Goal: Check status: Check status

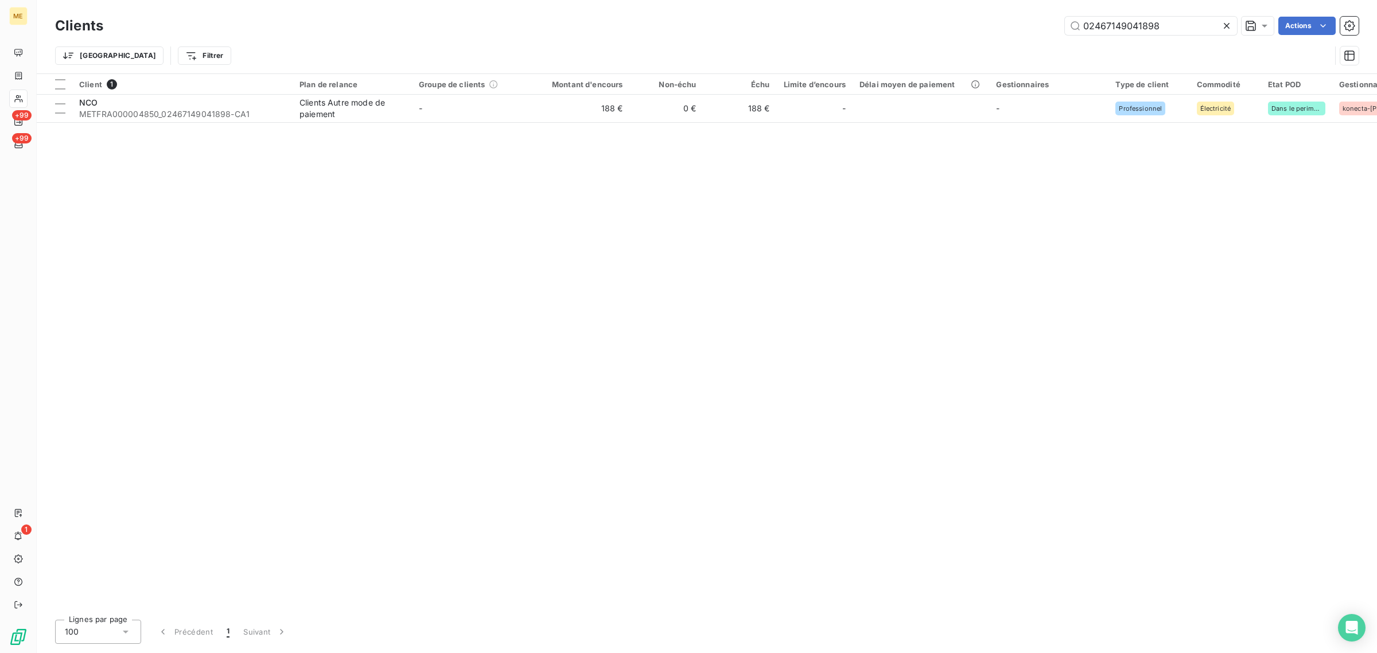
drag, startPoint x: 1185, startPoint y: 18, endPoint x: 962, endPoint y: 22, distance: 223.2
click at [968, 21] on div "02467149041898 Actions" at bounding box center [738, 26] width 1242 height 18
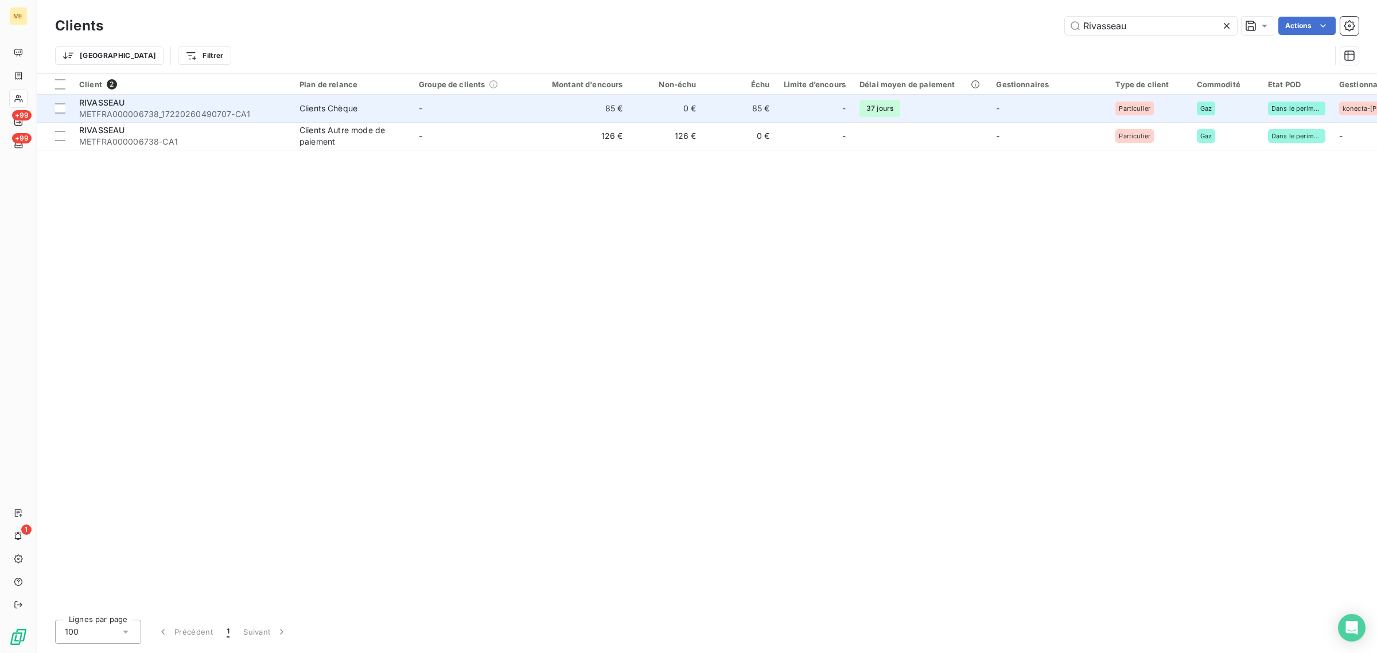
type input "Rivasseau"
click at [509, 107] on td "-" at bounding box center [471, 109] width 119 height 28
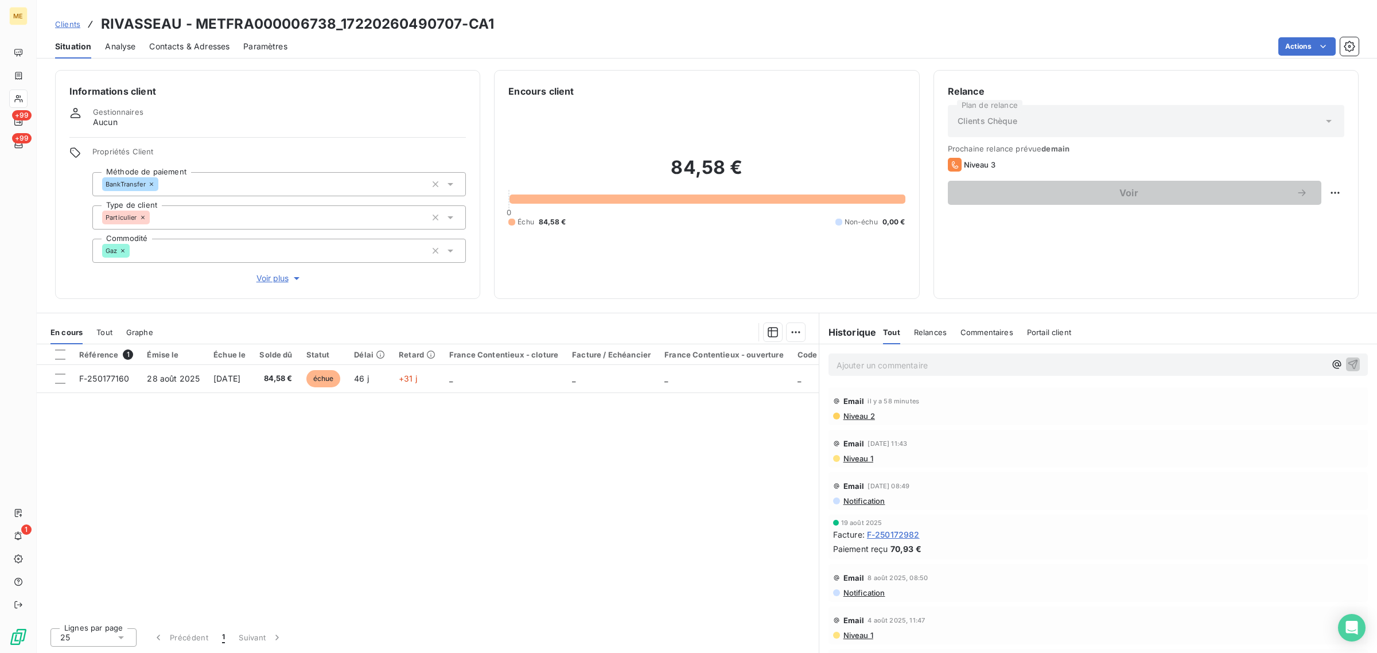
click at [286, 285] on div "Informations client Gestionnaires Aucun Propriétés Client Méthode de paiement B…" at bounding box center [267, 184] width 425 height 229
click at [270, 282] on span "Voir plus" at bounding box center [279, 278] width 46 height 11
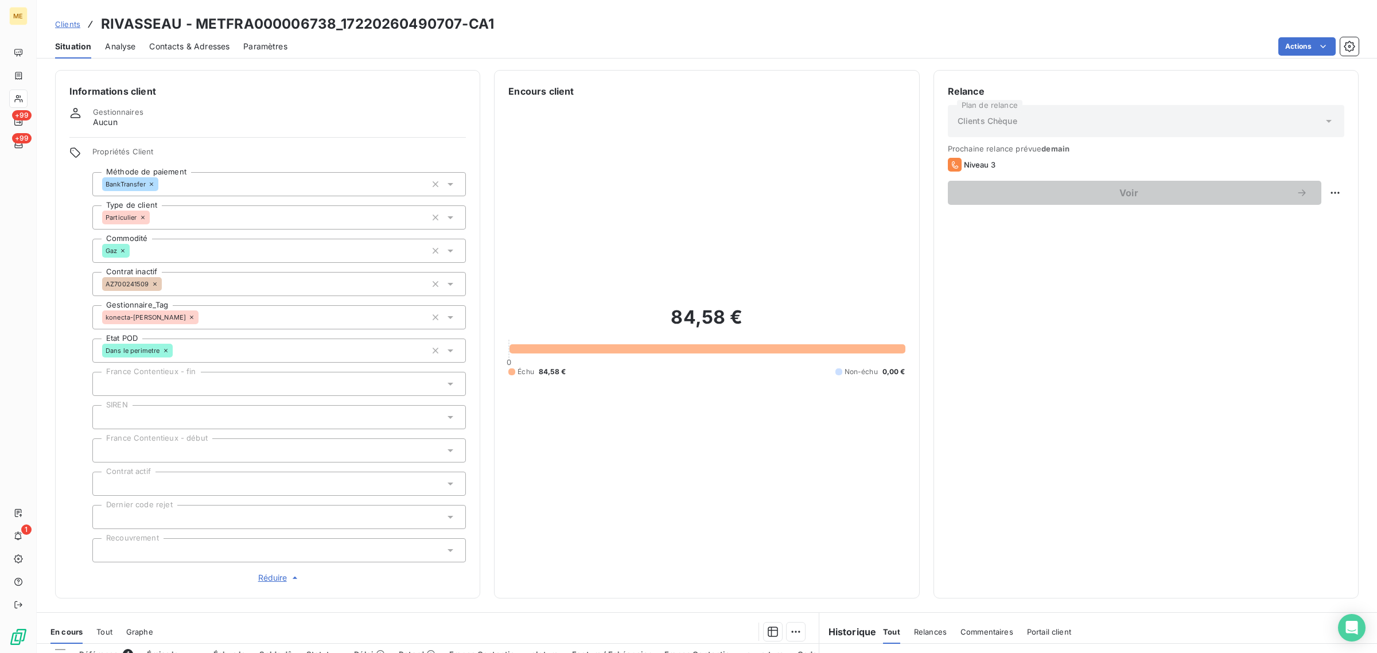
click at [273, 580] on span "Réduire" at bounding box center [279, 577] width 42 height 11
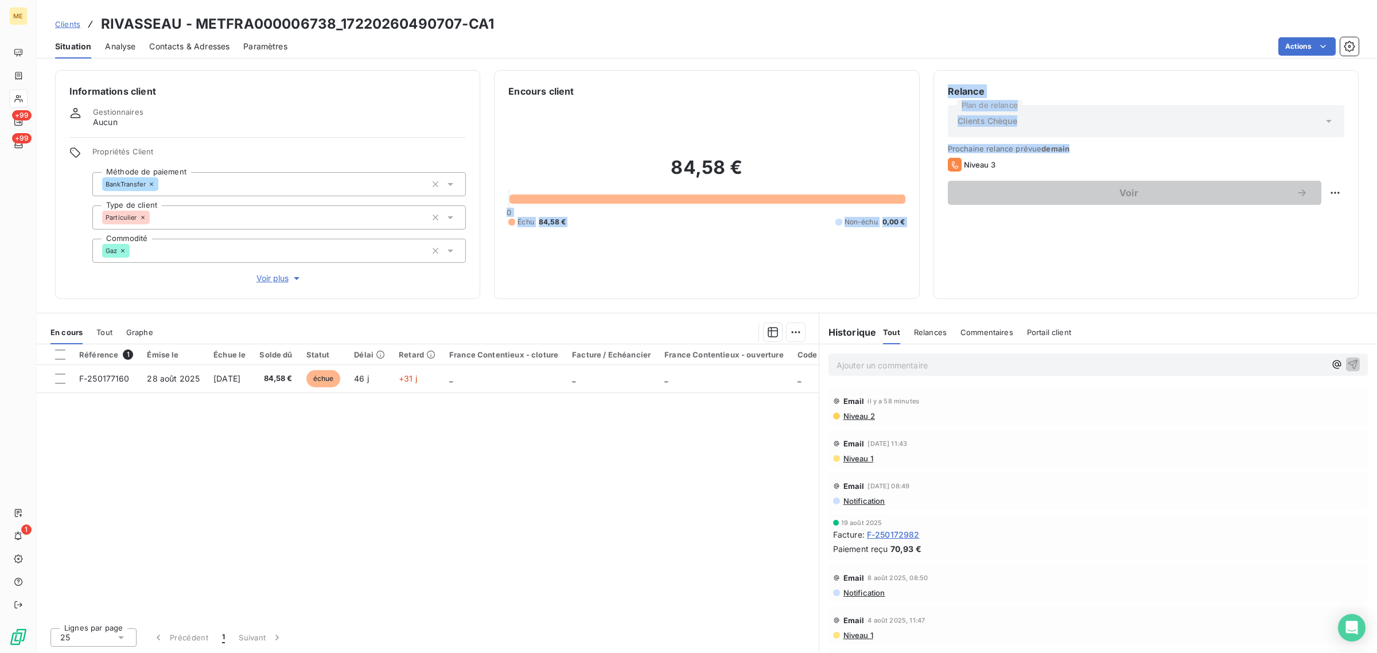
drag, startPoint x: 1087, startPoint y: 148, endPoint x: 862, endPoint y: 150, distance: 225.5
click at [871, 148] on div "Informations client Gestionnaires Aucun Propriétés Client Méthode de paiement B…" at bounding box center [707, 184] width 1340 height 229
click at [841, 161] on h2 "84,58 €" at bounding box center [706, 173] width 397 height 34
click at [614, 291] on div "Encours client 84,58 € 0 Échu 84,58 € Non-échu 0,00 €" at bounding box center [706, 184] width 425 height 229
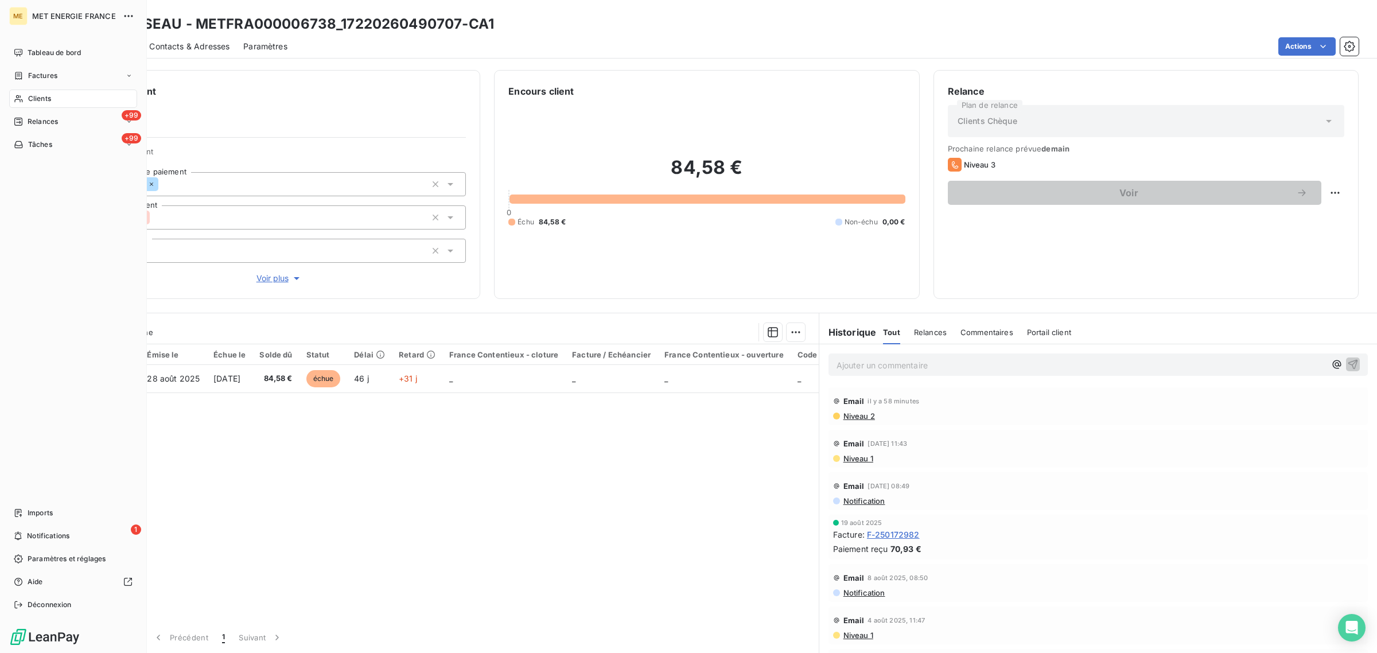
click at [38, 95] on span "Clients" at bounding box center [39, 99] width 23 height 10
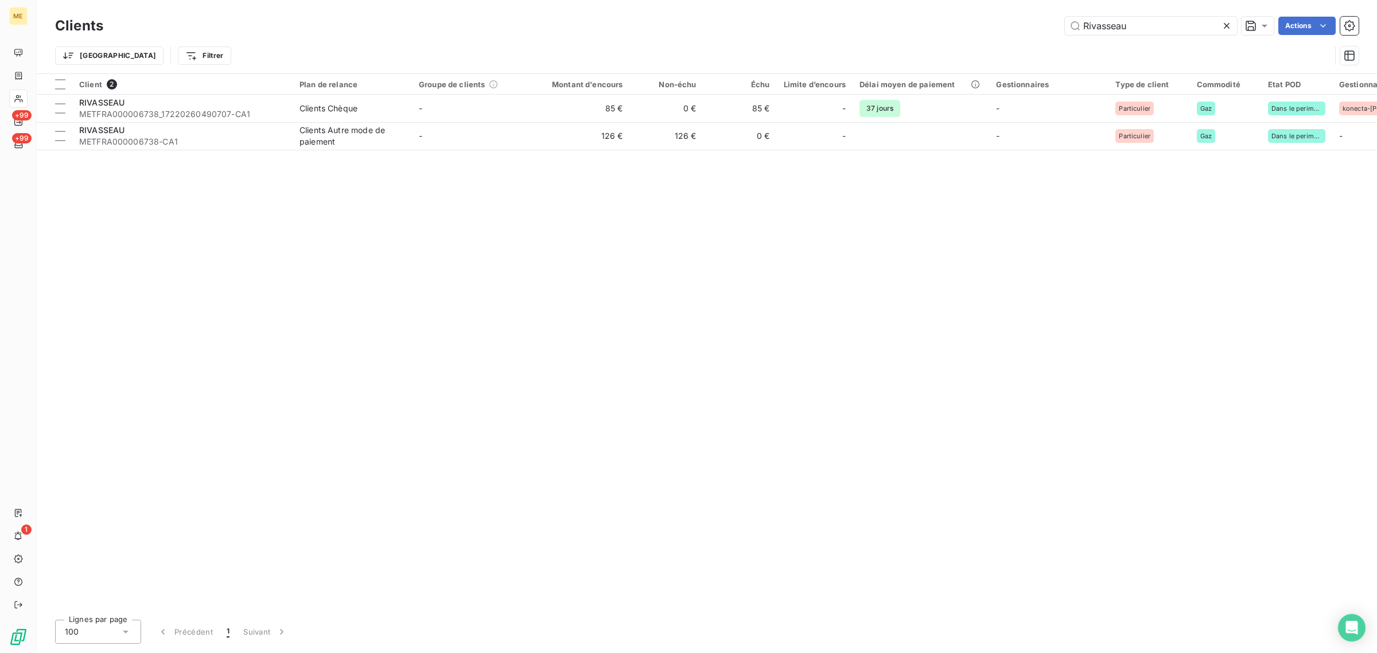
drag, startPoint x: 1152, startPoint y: 22, endPoint x: 907, endPoint y: 23, distance: 244.4
click at [936, 23] on div "Rivasseau Actions" at bounding box center [738, 26] width 1242 height 18
type input "METFRA000007424"
click at [500, 118] on td "-" at bounding box center [471, 109] width 119 height 28
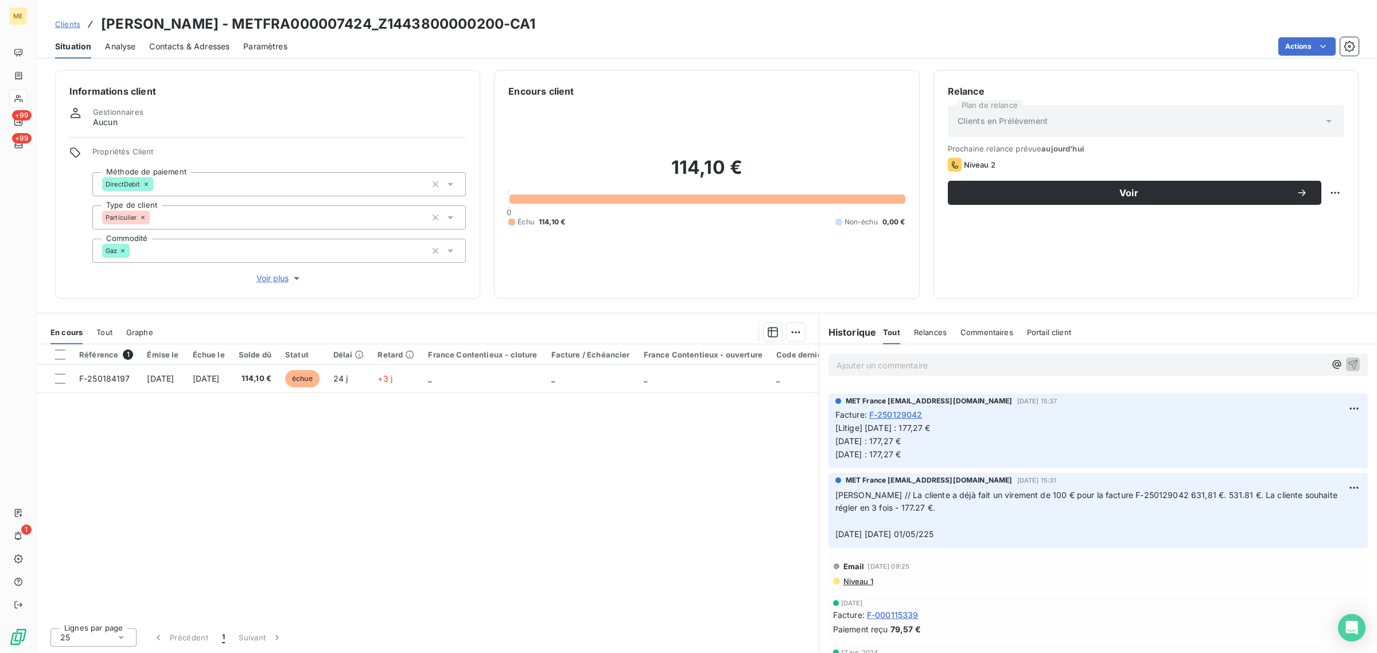
scroll to position [143, 0]
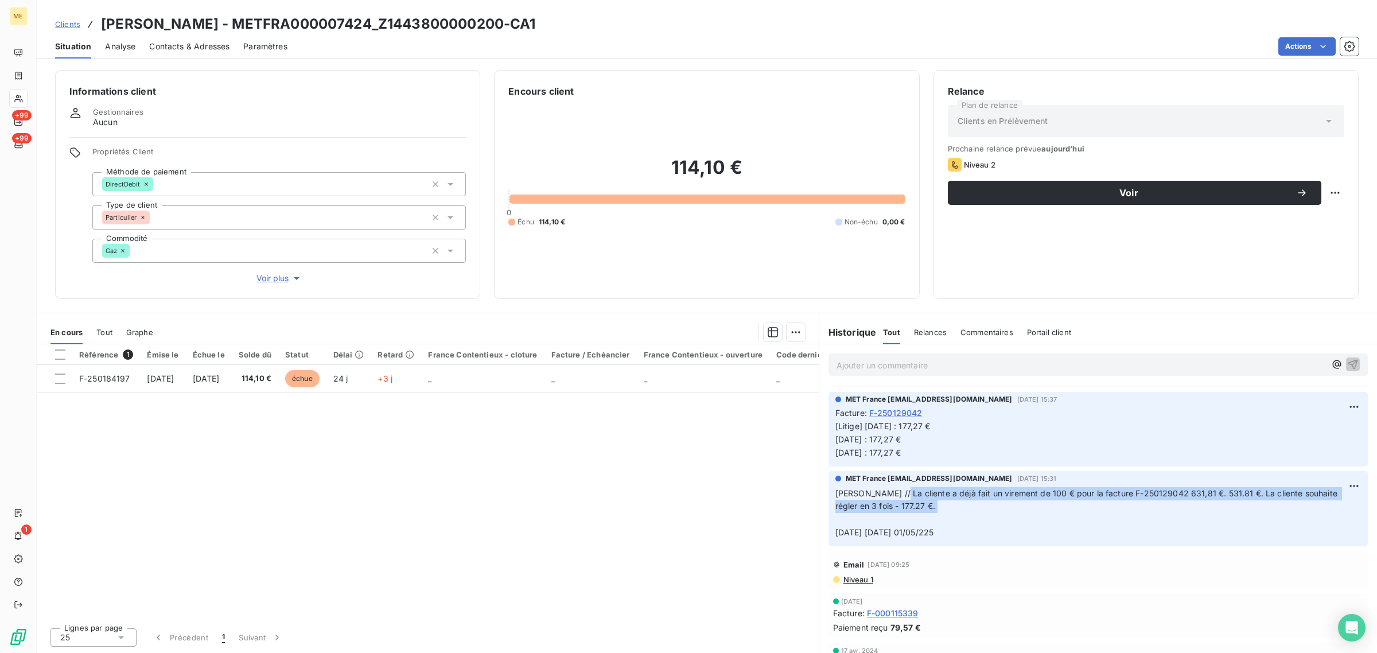
drag, startPoint x: 889, startPoint y: 495, endPoint x: 931, endPoint y: 517, distance: 46.7
click at [931, 517] on p "[PERSON_NAME] // La cliente a déjà fait un virement de 100 € pour la facture F-…" at bounding box center [1098, 513] width 526 height 53
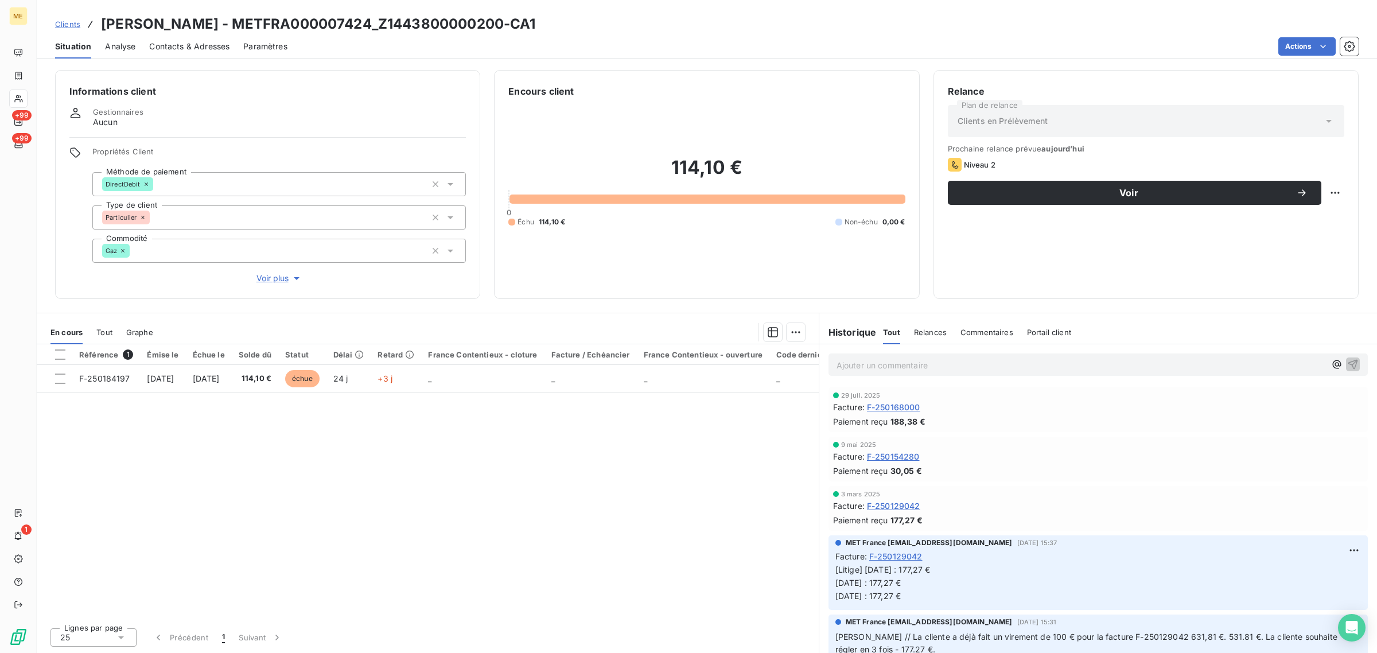
click at [994, 468] on div "Paiement reçu 30,05 €" at bounding box center [1098, 471] width 530 height 12
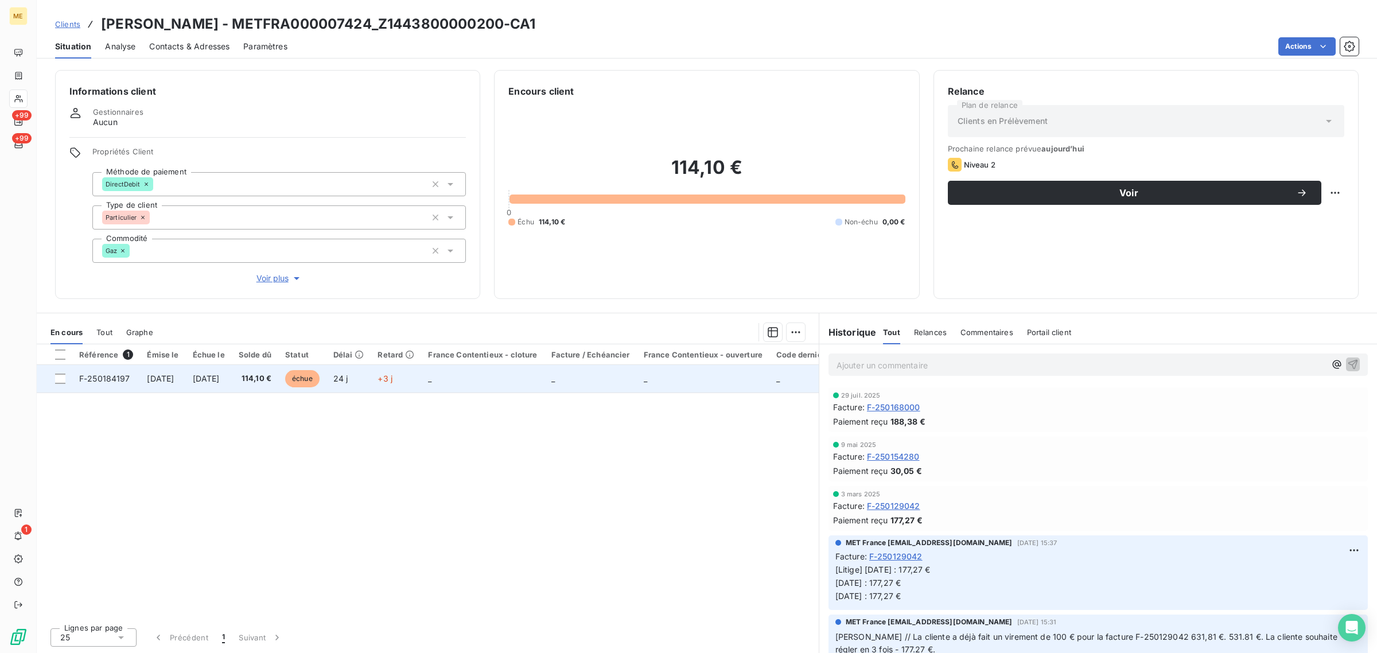
click at [371, 384] on td "24 j" at bounding box center [348, 379] width 45 height 28
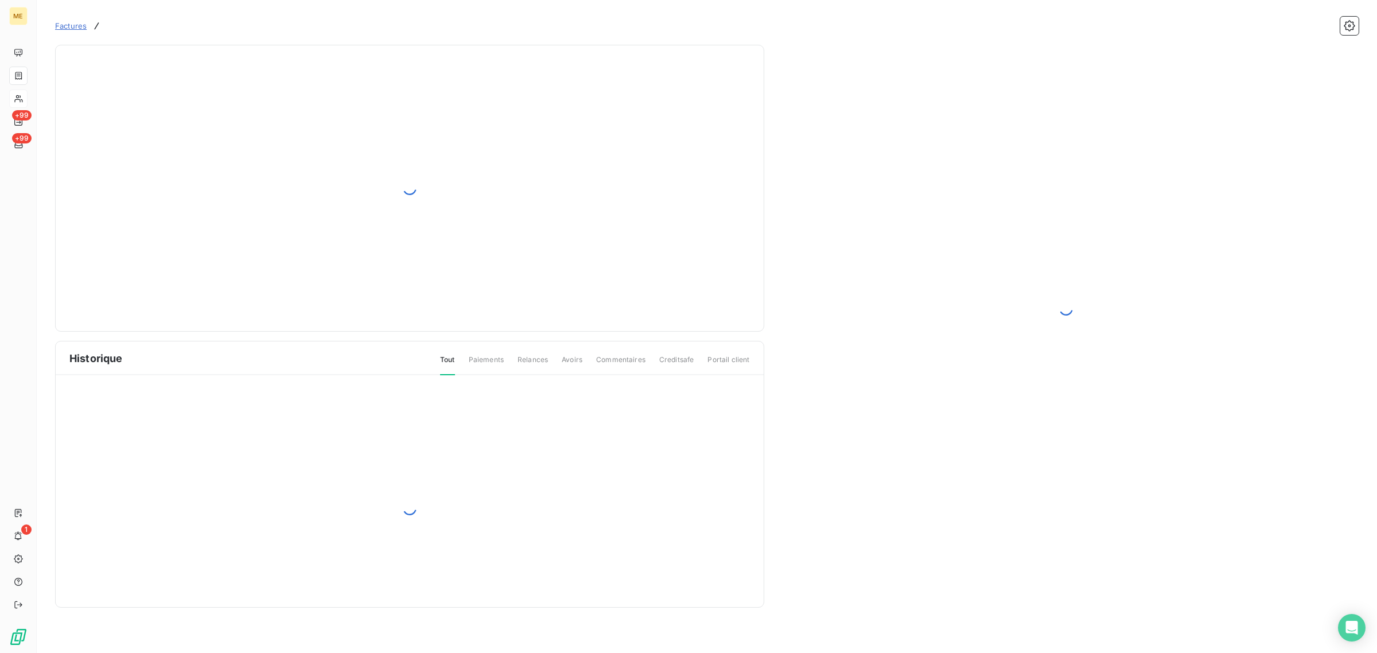
click at [1078, 384] on div at bounding box center [1067, 309] width 568 height 500
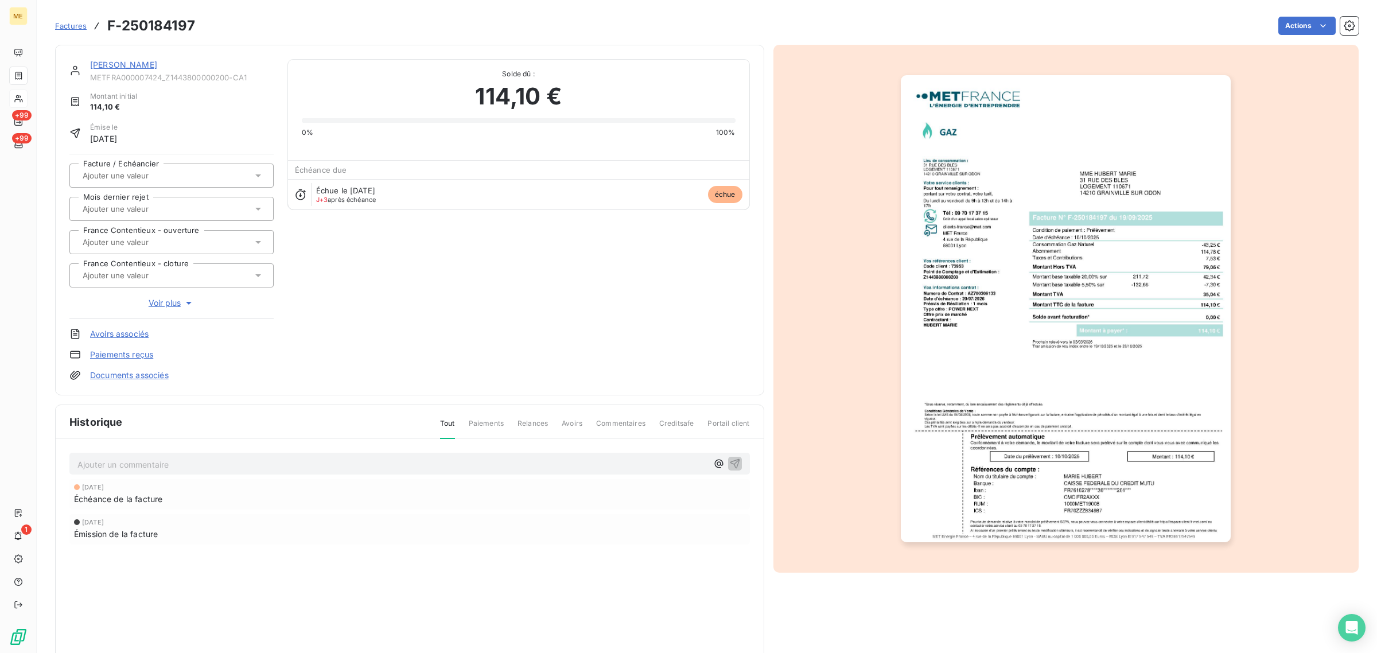
click at [1078, 384] on img "button" at bounding box center [1066, 308] width 330 height 467
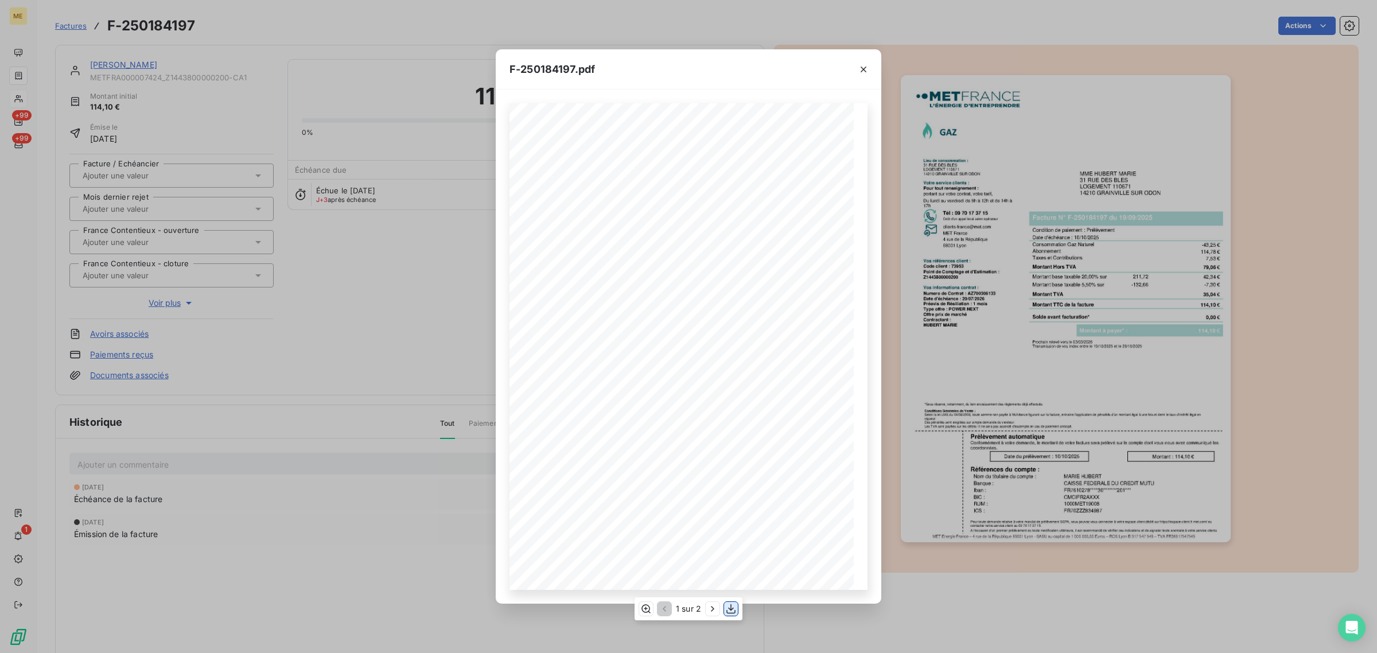
click at [734, 610] on icon "button" at bounding box center [730, 608] width 11 height 11
click at [360, 231] on div "F-250184197.pdf *Sous réserve, notamment, du bon encaissement des règlements dé…" at bounding box center [688, 326] width 1377 height 653
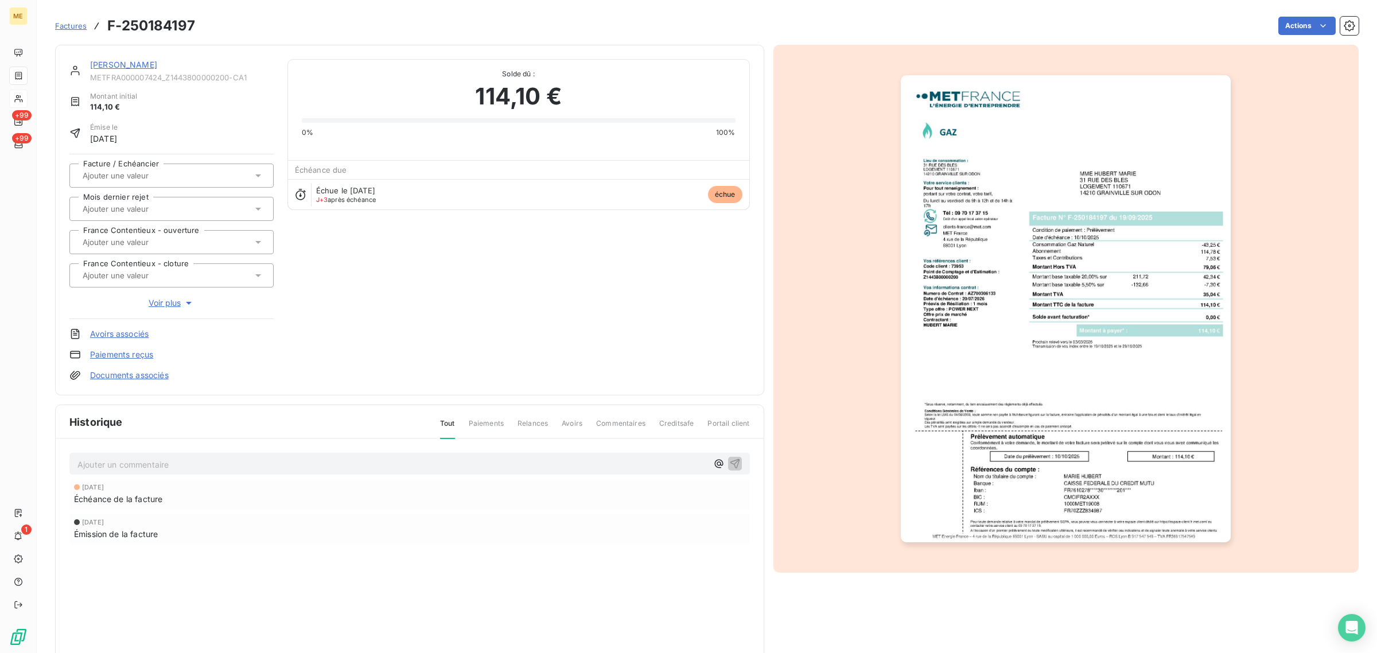
click at [111, 66] on link "[PERSON_NAME]" at bounding box center [123, 65] width 67 height 10
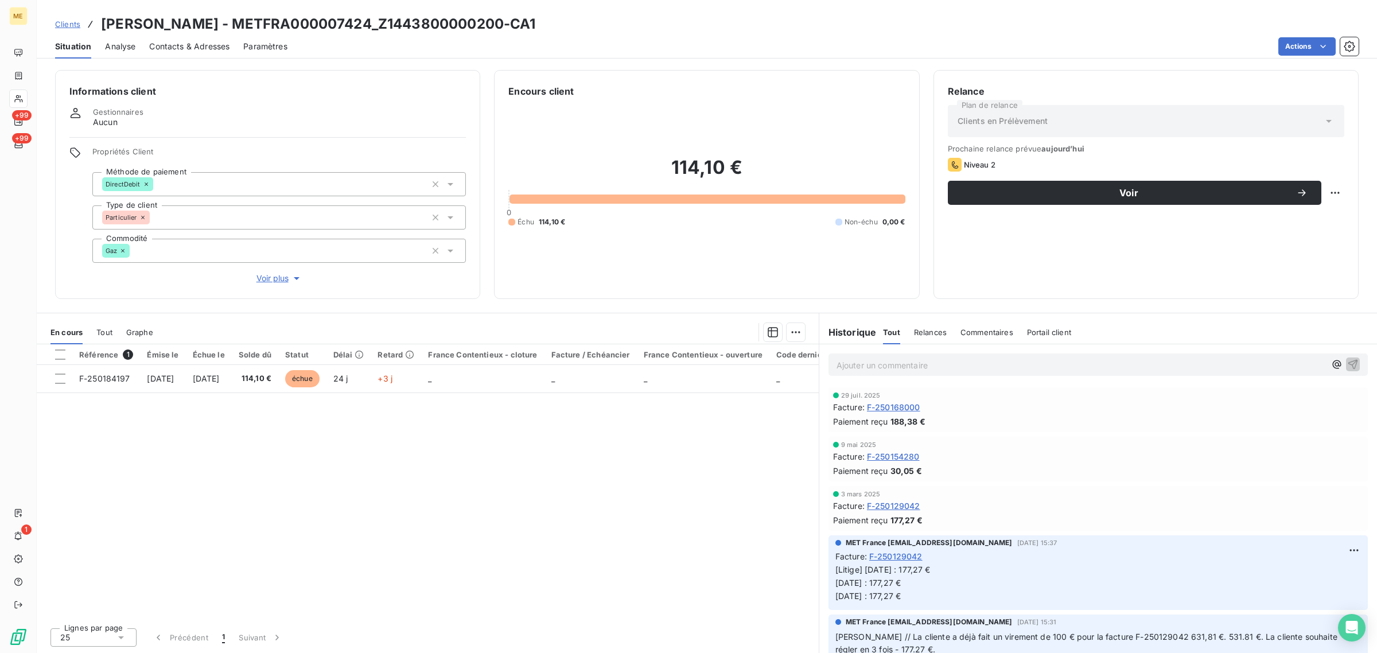
click at [268, 275] on span "Voir plus" at bounding box center [279, 278] width 46 height 11
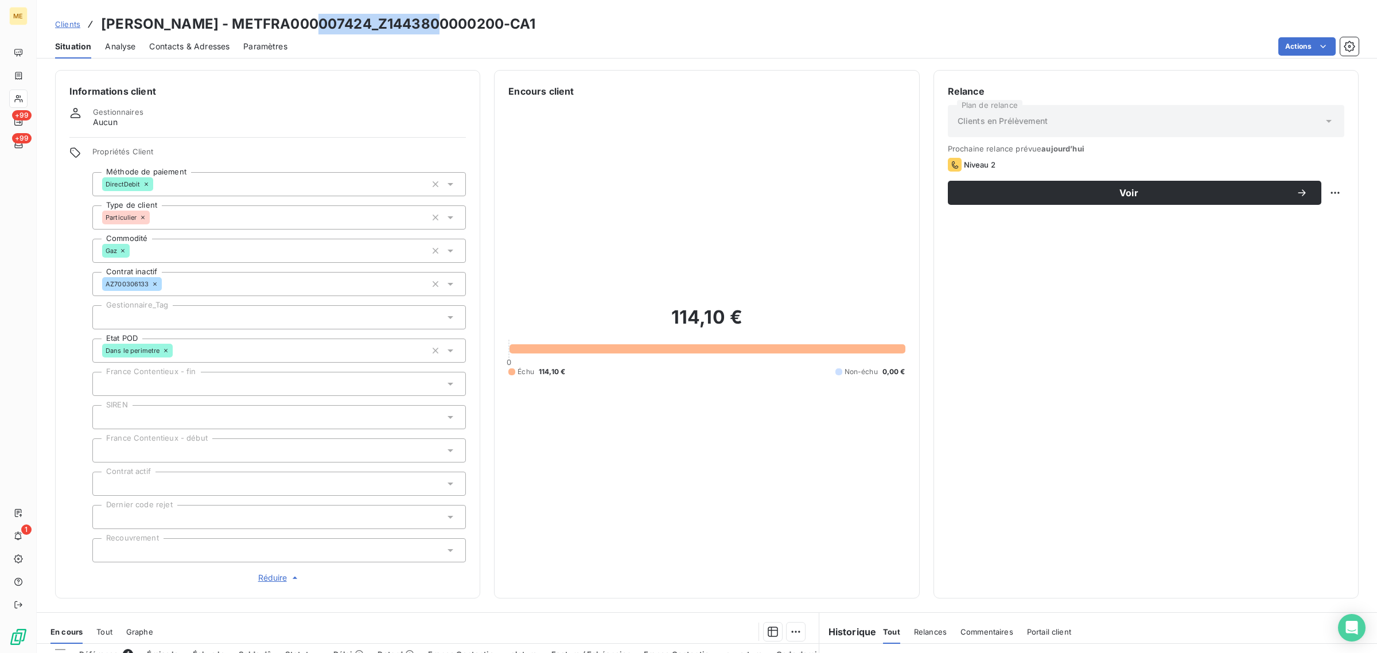
drag, startPoint x: 440, startPoint y: 22, endPoint x: 318, endPoint y: 22, distance: 121.6
click at [318, 22] on h3 "[PERSON_NAME] - METFRA000007424_Z1443800000200-CA1" at bounding box center [318, 24] width 435 height 21
copy h3 "Z1443800000200"
click at [301, 36] on div "Situation Analyse Contacts & Adresses Paramètres Actions" at bounding box center [707, 46] width 1340 height 24
drag, startPoint x: 316, startPoint y: 21, endPoint x: 442, endPoint y: 26, distance: 126.3
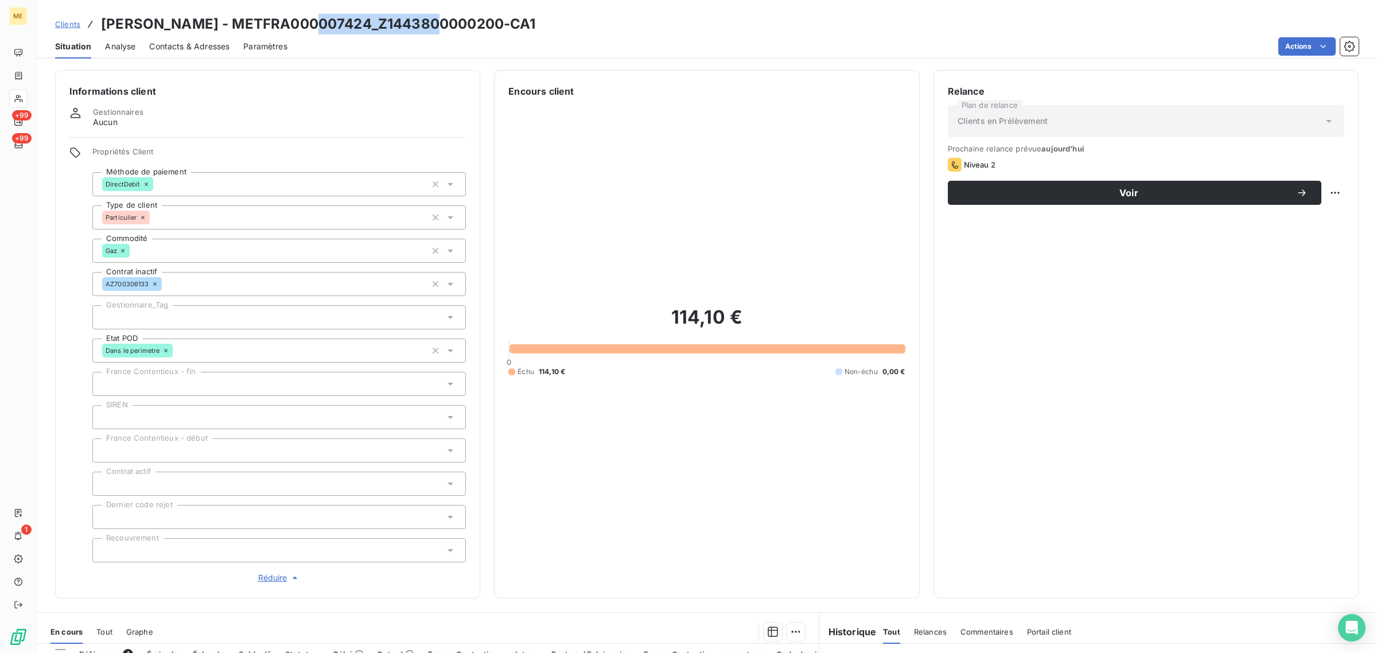
click at [442, 26] on h3 "[PERSON_NAME] - METFRA000007424_Z1443800000200-CA1" at bounding box center [318, 24] width 435 height 21
copy h3 "Z1443800000200"
click at [642, 145] on div "114,10 € 0 Échu 114,10 € Non-échu 0,00 €" at bounding box center [706, 341] width 397 height 486
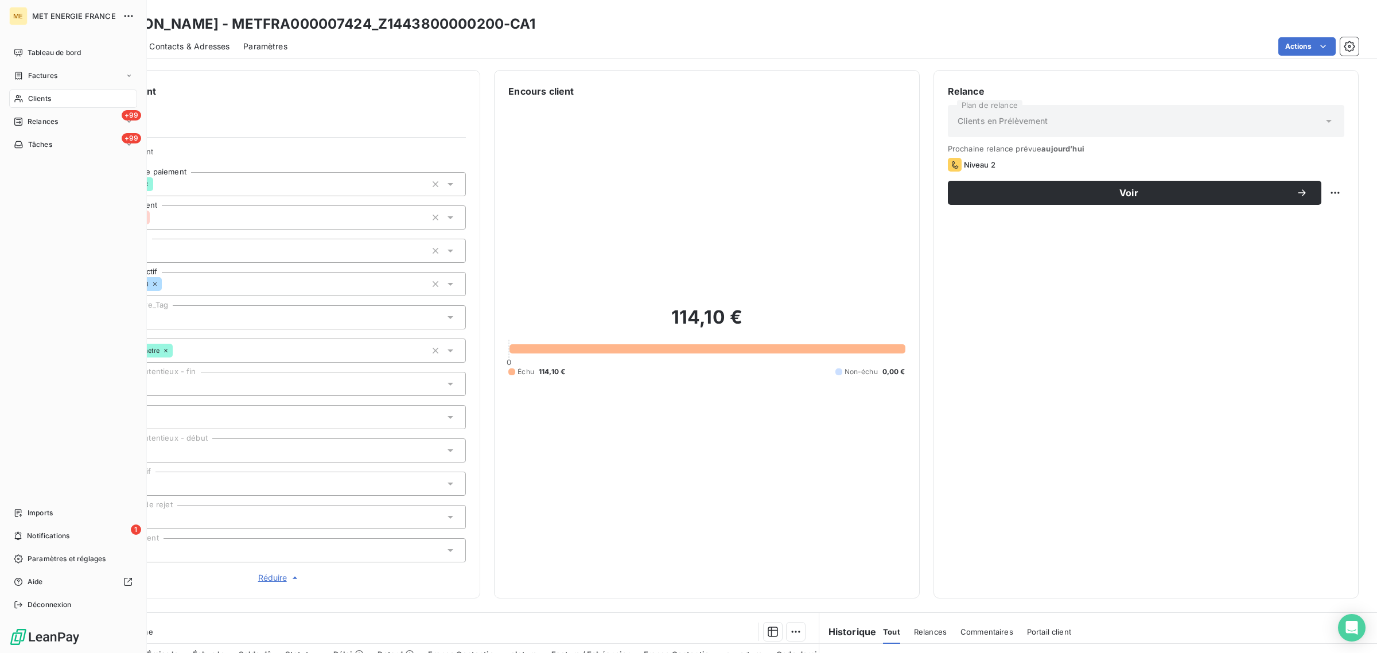
click at [13, 91] on div "Clients" at bounding box center [73, 99] width 128 height 18
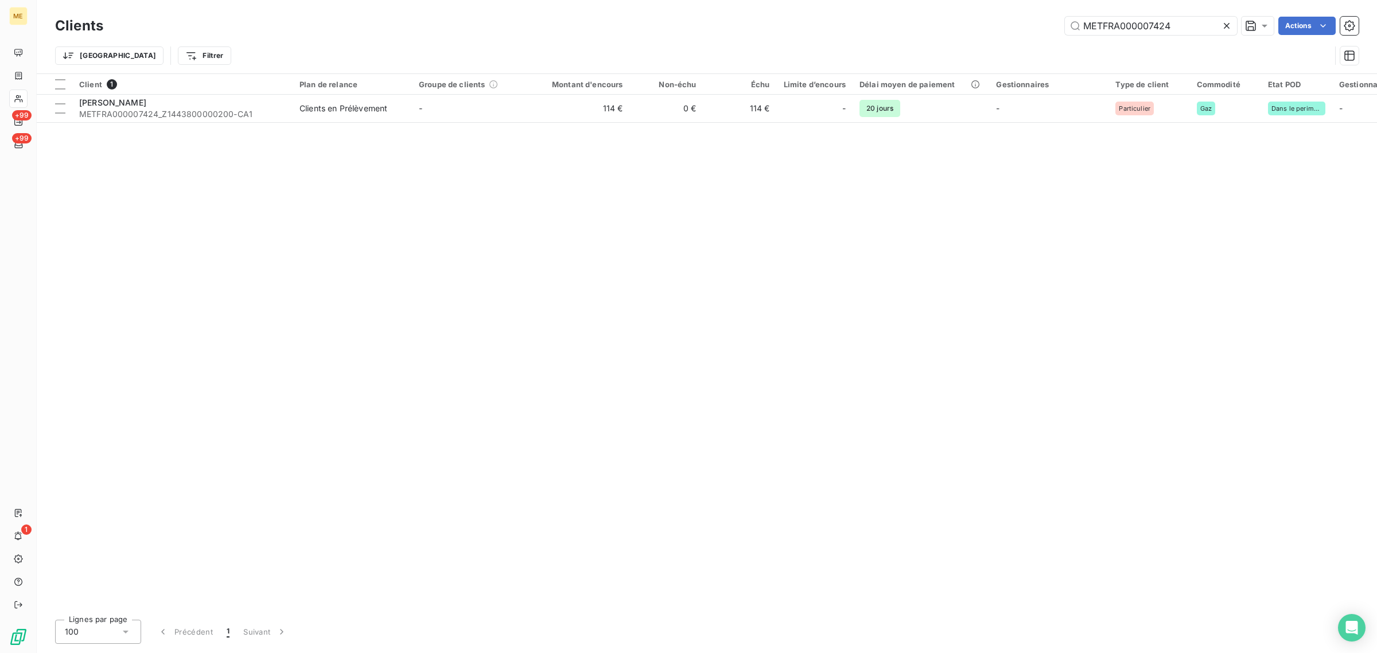
drag, startPoint x: 1186, startPoint y: 26, endPoint x: 879, endPoint y: 28, distance: 307.0
click at [997, 26] on div "METFRA000007424 Actions" at bounding box center [738, 26] width 1242 height 18
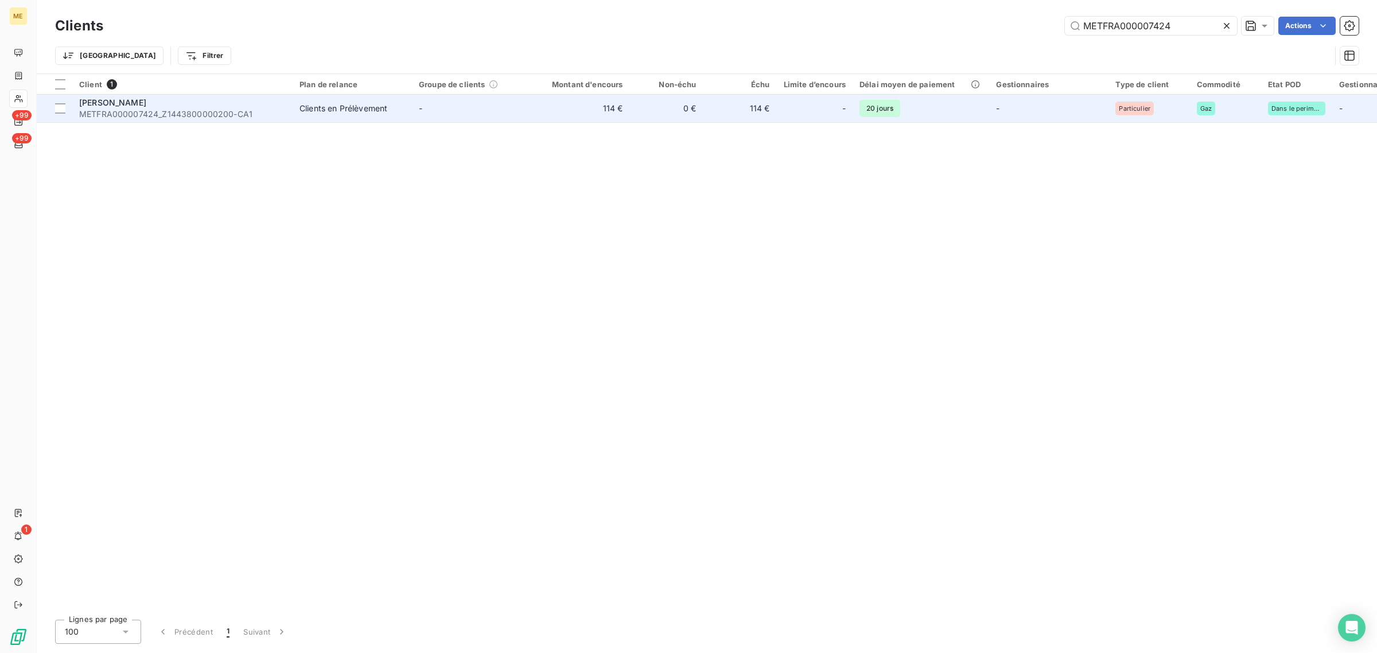
click at [604, 119] on td "114 €" at bounding box center [580, 109] width 99 height 28
